Goal: Task Accomplishment & Management: Use online tool/utility

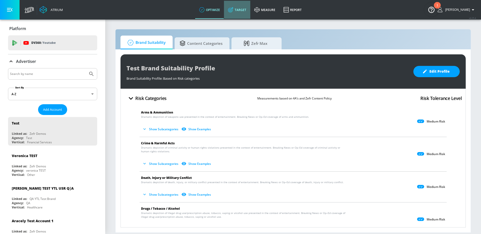
click at [243, 8] on link "Target" at bounding box center [237, 10] width 26 height 18
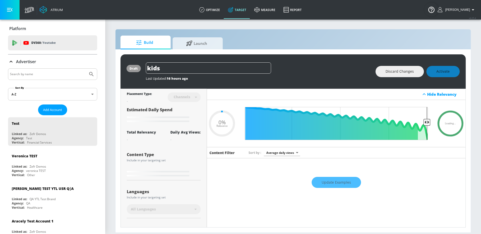
click at [37, 73] on input "Search by name" at bounding box center [48, 74] width 76 height 7
type input "0.59"
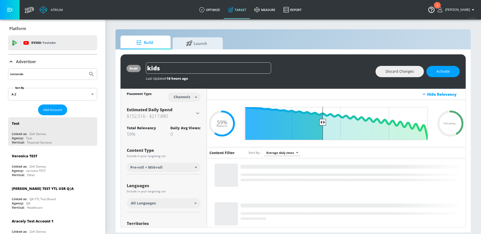
type input "nintendo"
click at [86, 69] on button "Submit Search" at bounding box center [91, 74] width 11 height 11
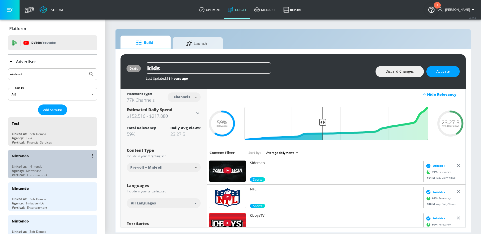
click at [44, 157] on div "Nintendo" at bounding box center [54, 156] width 84 height 12
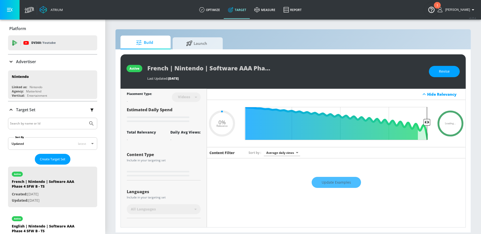
type input "0.05"
click at [192, 45] on span "Launch" at bounding box center [197, 43] width 38 height 12
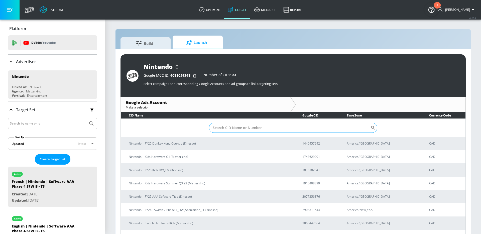
click at [247, 126] on input "Sort By" at bounding box center [290, 128] width 162 height 10
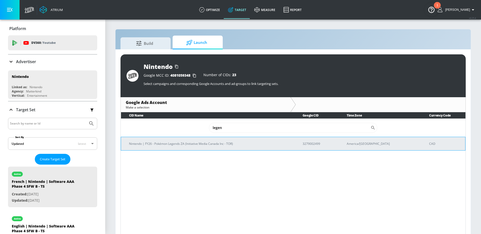
type input "legen"
click at [243, 138] on td "Nintendo | FY26 - Pokémon Legends ZA (Initiative Media Canada Inc - TOR)" at bounding box center [208, 144] width 174 height 14
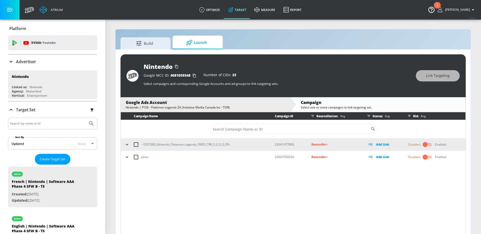
click at [128, 144] on icon "button" at bounding box center [127, 144] width 5 height 5
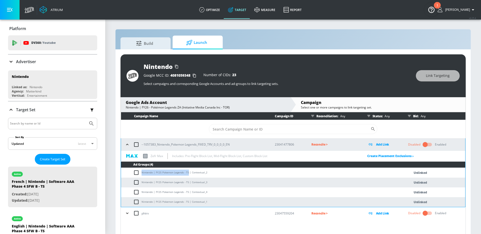
drag, startPoint x: 188, startPoint y: 172, endPoint x: 141, endPoint y: 172, distance: 46.1
click at [141, 172] on td "Nintendo | FY25 Pokemon Legends - TS | Contextual_2" at bounding box center [260, 173] width 279 height 10
copy td "Nintendo | FY25 Pokemon Legends - TS"
click at [136, 145] on input "checkbox" at bounding box center [136, 144] width 11 height 11
checkbox input "true"
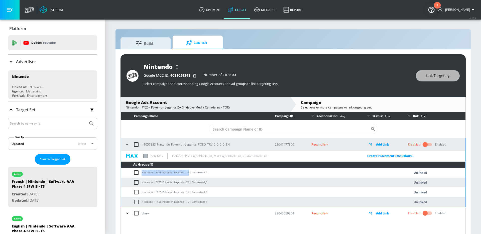
checkbox input "true"
click at [431, 77] on span "Link Targeting" at bounding box center [438, 76] width 24 height 6
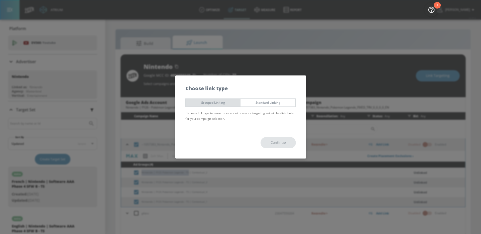
click at [197, 102] on span "Grouped Linking" at bounding box center [213, 102] width 47 height 5
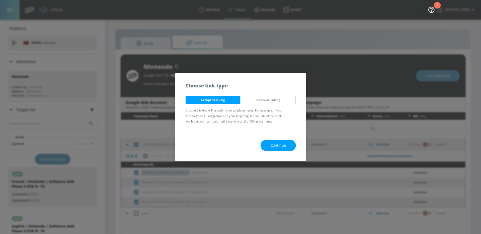
click at [286, 145] on span "Continue" at bounding box center [278, 145] width 15 height 6
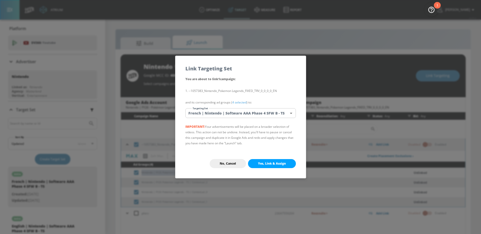
click at [247, 113] on body "Atrium optimize Target measure Report optimize Target measure Report v 4.25.4 […" at bounding box center [240, 120] width 481 height 241
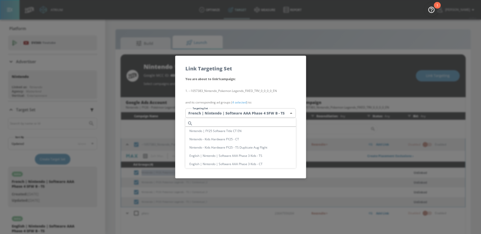
scroll to position [153, 0]
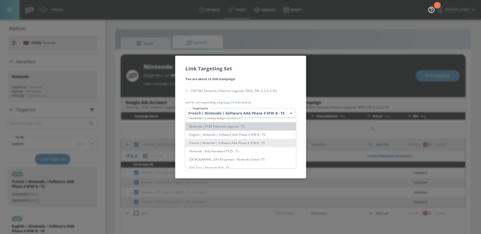
click at [236, 128] on li "Nintendo | FY25 Pokemon Legends - TS" at bounding box center [241, 126] width 111 height 8
type input "2e3218c0-c4ee-4bd2-97ae-f35fc870d699"
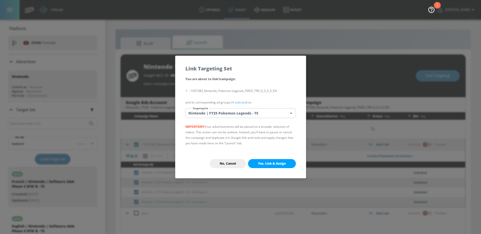
click at [239, 99] on div "You are about to link 1 campaign : --1057383_Nintendo_Pokemon Legends_FIXED_TRV…" at bounding box center [240, 112] width 131 height 73
click at [239, 92] on li "--1057383_Nintendo_Pokemon Legends_FIXED_TRV_0_0_0_0_EN" at bounding box center [241, 91] width 111 height 6
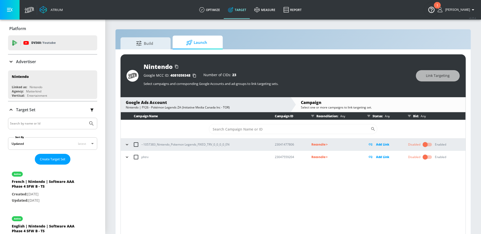
click at [136, 144] on input "checkbox" at bounding box center [136, 144] width 11 height 11
checkbox input "true"
click at [426, 79] on button "Link Targeting" at bounding box center [438, 75] width 44 height 11
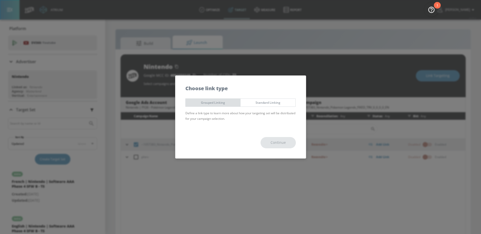
click at [231, 106] on button "Grouped Linking" at bounding box center [213, 103] width 55 height 8
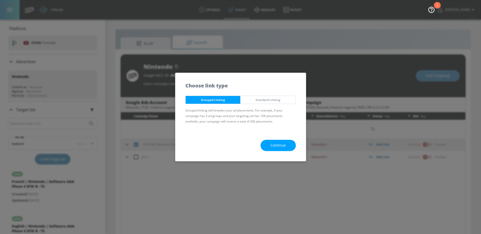
click at [268, 146] on button "Continue" at bounding box center [278, 145] width 35 height 11
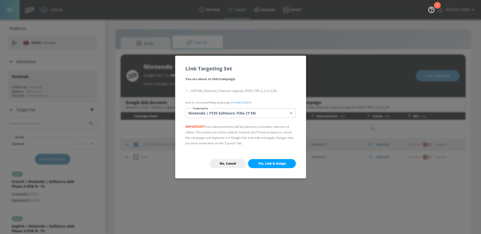
click at [225, 115] on body "Atrium optimize Target measure Report optimize Target measure Report v 4.25.4 A…" at bounding box center [240, 120] width 481 height 241
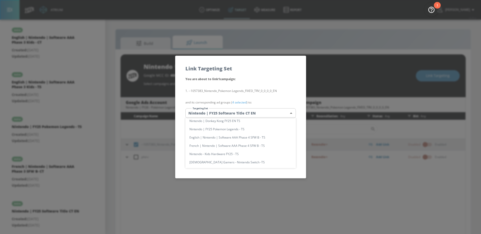
scroll to position [146, 0]
click at [234, 136] on li "Nintendo | FY25 Pokemon Legends - TS" at bounding box center [241, 134] width 111 height 8
type input "2e3218c0-c4ee-4bd2-97ae-f35fc870d699"
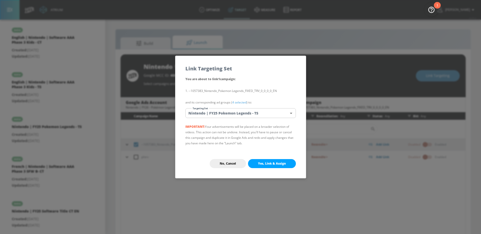
click at [236, 89] on li "--1057383_Nintendo_Pokemon Legends_FIXED_TRV_0_0_0_0_EN" at bounding box center [241, 91] width 111 height 6
click at [275, 166] on button "Yes, Link & Assign" at bounding box center [272, 163] width 48 height 9
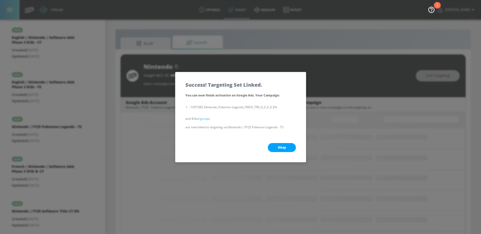
click at [277, 148] on button "Okay" at bounding box center [282, 147] width 28 height 9
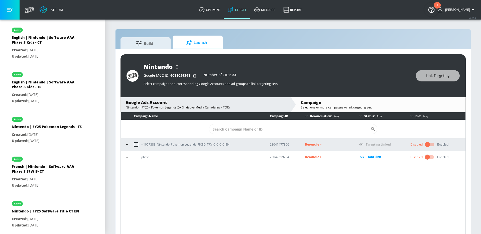
click at [127, 145] on icon "button" at bounding box center [127, 144] width 2 height 1
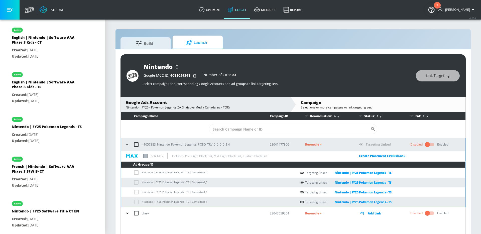
click at [198, 181] on td "Nintendo | FY25 Pokemon Legends - TS | Contextual_3" at bounding box center [209, 183] width 176 height 10
click at [397, 155] on link "Create Placement Exclusions ›" at bounding box center [382, 156] width 46 height 4
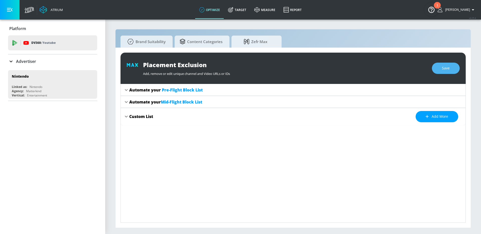
click at [442, 70] on span "Save" at bounding box center [446, 68] width 8 height 6
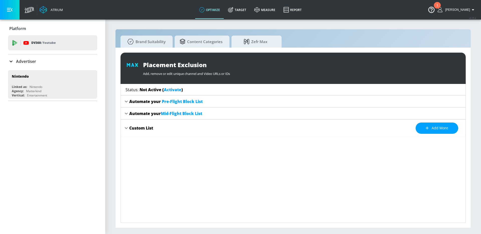
click at [172, 88] on link "Activate" at bounding box center [173, 90] width 18 height 6
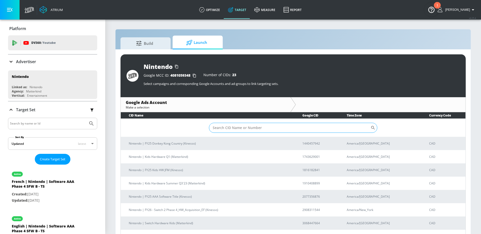
click at [305, 126] on input "Sort By" at bounding box center [290, 128] width 162 height 10
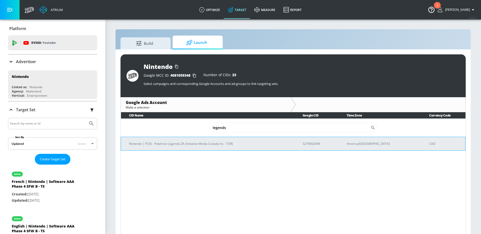
type input "legends"
click at [264, 141] on p "Nintendo | FY26 - Pokémon Legends ZA (Initiative Media Canada Inc - TOR)" at bounding box center [210, 143] width 162 height 5
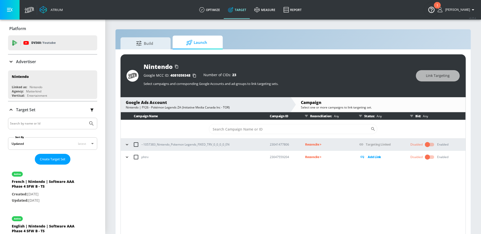
click at [129, 144] on icon "button" at bounding box center [127, 144] width 5 height 5
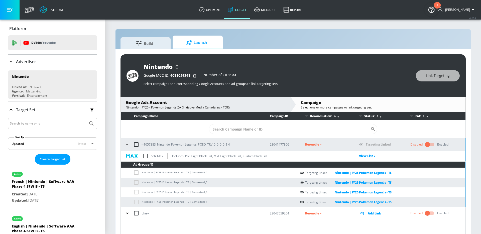
click at [145, 156] on input "checkbox" at bounding box center [145, 156] width 11 height 11
checkbox input "true"
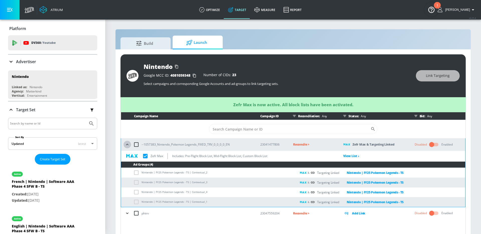
click at [127, 144] on icon "button" at bounding box center [127, 144] width 5 height 5
